Goal: Transaction & Acquisition: Register for event/course

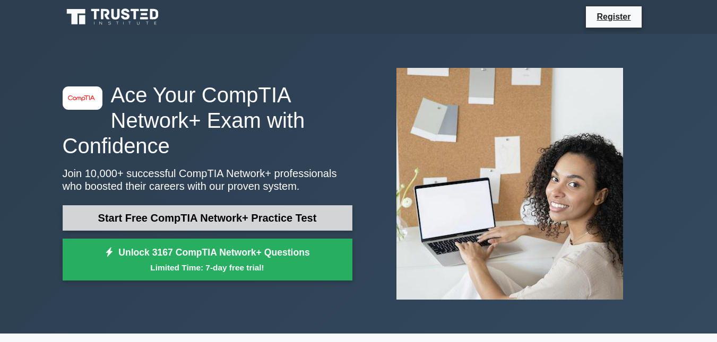
click at [259, 217] on link "Start Free CompTIA Network+ Practice Test" at bounding box center [208, 217] width 290 height 25
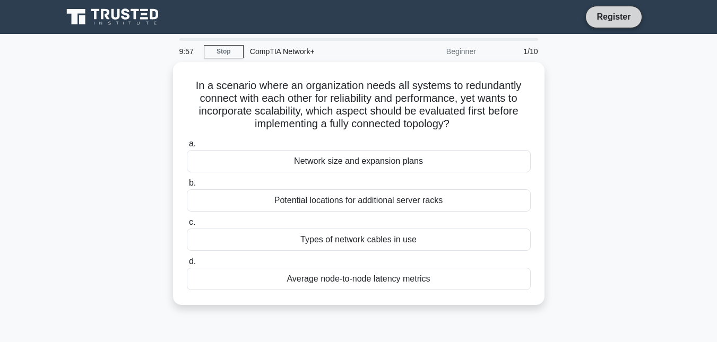
click at [616, 13] on link "Register" at bounding box center [613, 16] width 47 height 13
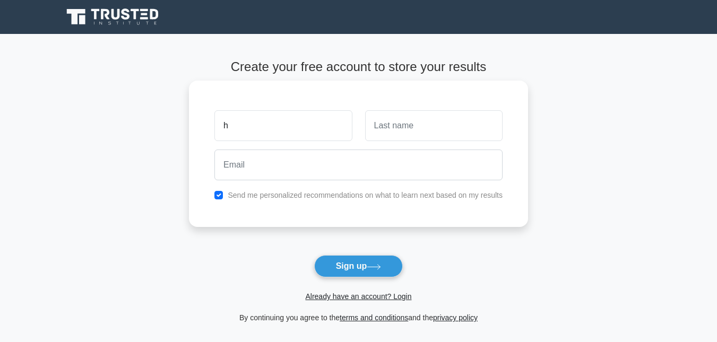
type input "[PERSON_NAME]"
click at [388, 130] on input "text" at bounding box center [433, 125] width 137 height 31
type input "Wanga"
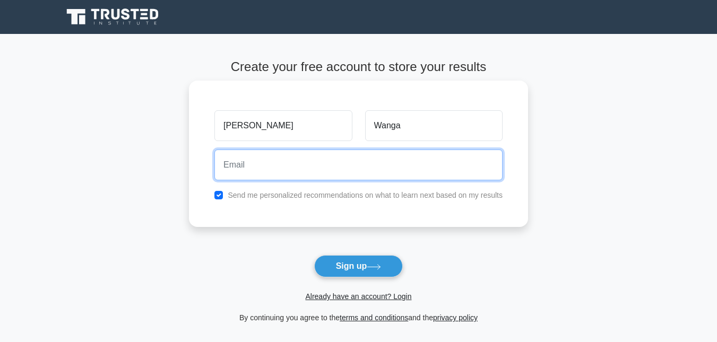
click at [262, 175] on input "email" at bounding box center [358, 165] width 288 height 31
type input "[EMAIL_ADDRESS]"
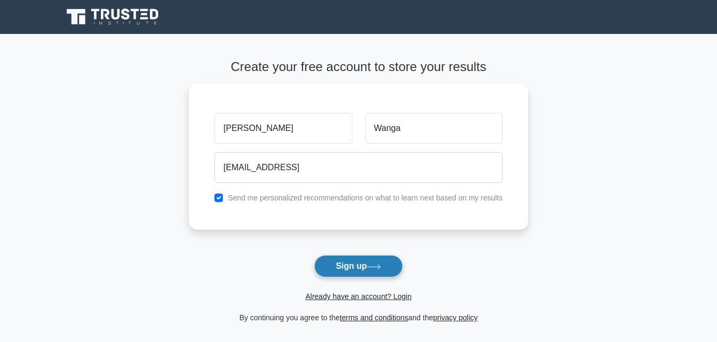
click at [366, 264] on button "Sign up" at bounding box center [358, 266] width 89 height 22
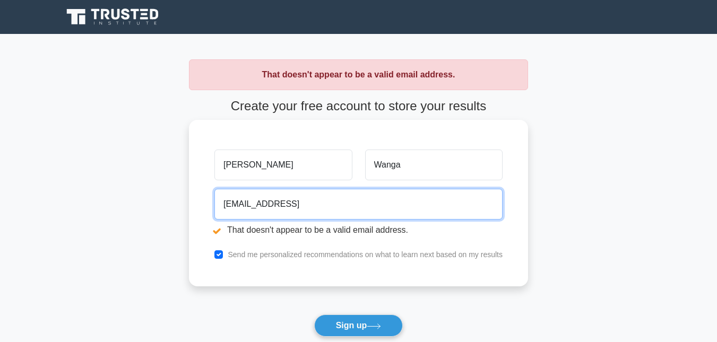
click at [358, 203] on input "[EMAIL_ADDRESS]" at bounding box center [358, 204] width 288 height 31
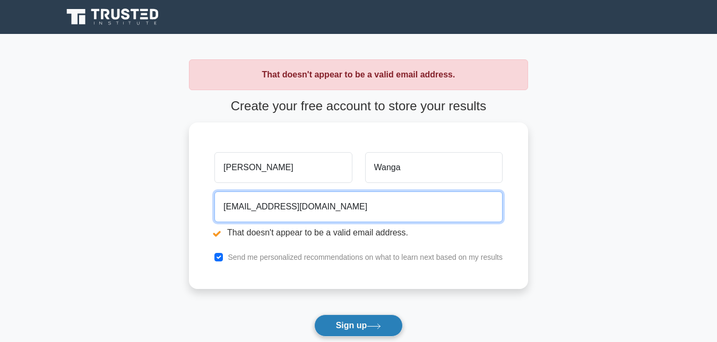
type input "howardwangahw@gmail.com"
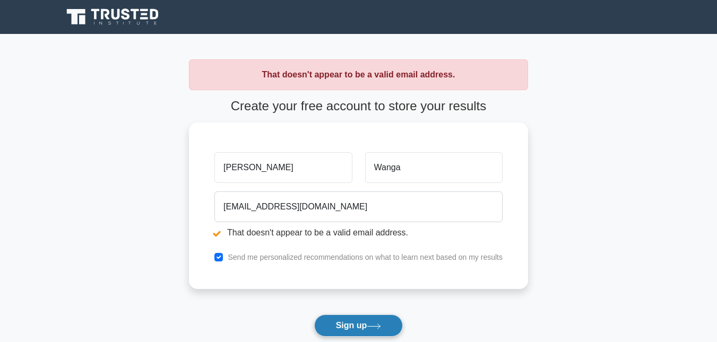
click at [358, 330] on button "Sign up" at bounding box center [358, 326] width 89 height 22
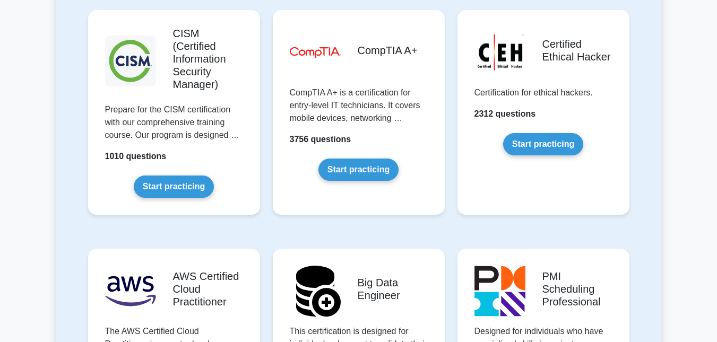
scroll to position [1635, 0]
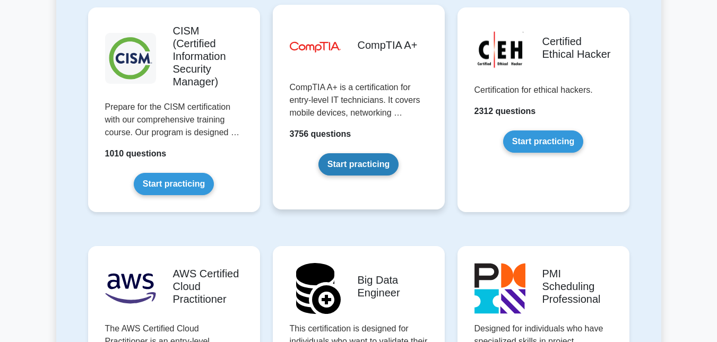
click at [356, 153] on link "Start practicing" at bounding box center [358, 164] width 80 height 22
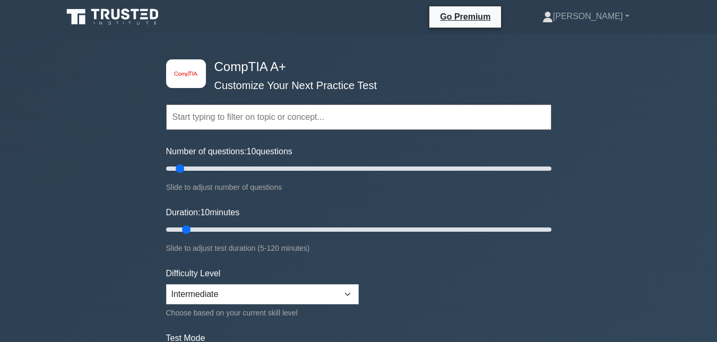
click at [224, 120] on input "text" at bounding box center [358, 117] width 385 height 25
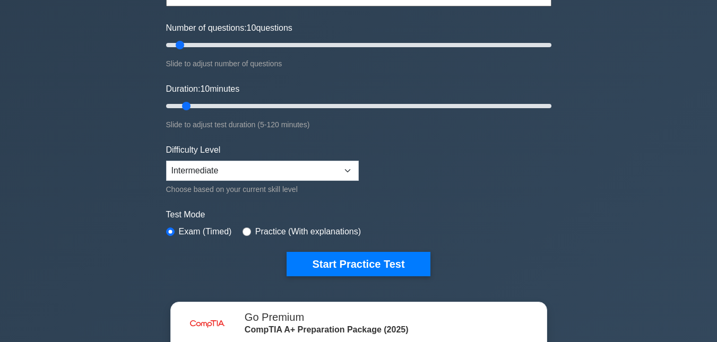
scroll to position [126, 0]
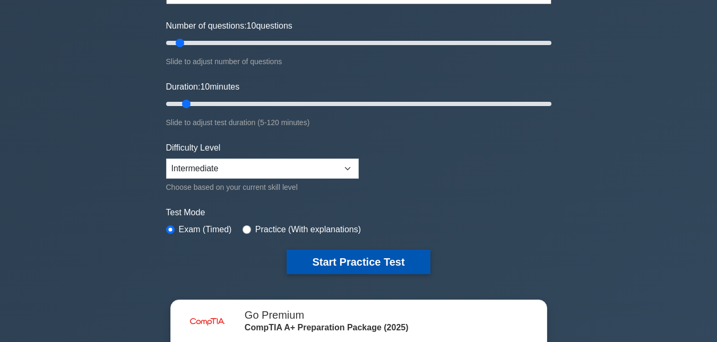
click at [361, 262] on button "Start Practice Test" at bounding box center [358, 262] width 143 height 24
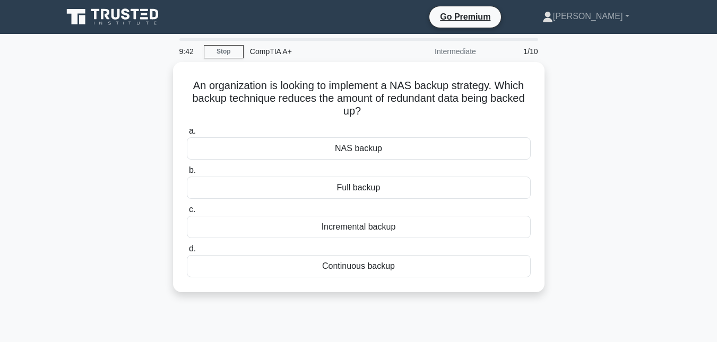
click at [682, 84] on main "9:42 Stop CompTIA A+ Intermediate 1/10 An organization is looking to implement …" at bounding box center [358, 303] width 717 height 539
click at [616, 19] on link "[PERSON_NAME]" at bounding box center [586, 16] width 138 height 21
click at [572, 98] on div "An organization is looking to implement a NAS backup strategy. Which backup tec…" at bounding box center [358, 183] width 605 height 243
